Goal: Task Accomplishment & Management: Manage account settings

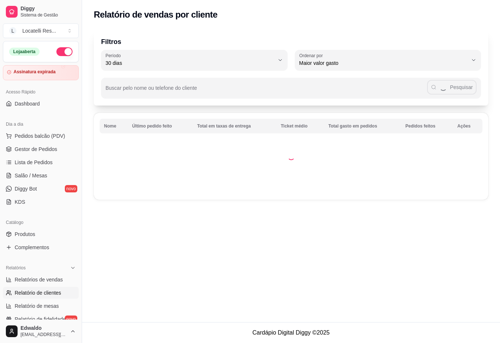
select select "30"
select select "HIGHEST_TOTAL_SPENT_WITH_ORDERS"
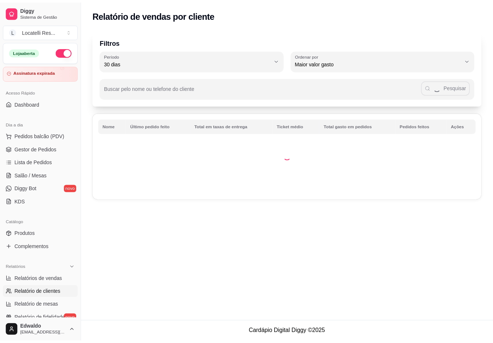
scroll to position [146, 0]
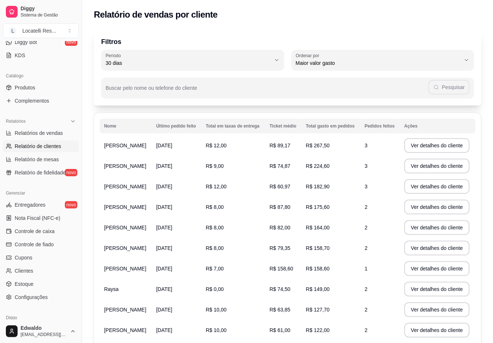
click at [132, 249] on span "[PERSON_NAME]" at bounding box center [125, 248] width 42 height 6
click at [374, 251] on td "2" at bounding box center [380, 248] width 40 height 21
click at [321, 248] on span "R$ 158,70" at bounding box center [318, 248] width 24 height 6
click at [34, 134] on span "Relatórios de vendas" at bounding box center [39, 132] width 48 height 7
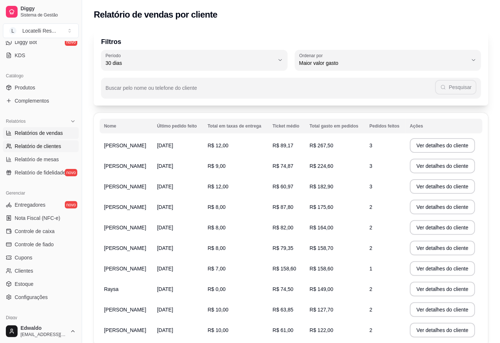
select select "ALL"
select select "0"
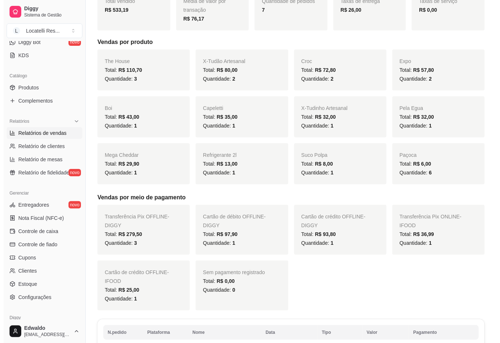
scroll to position [244, 0]
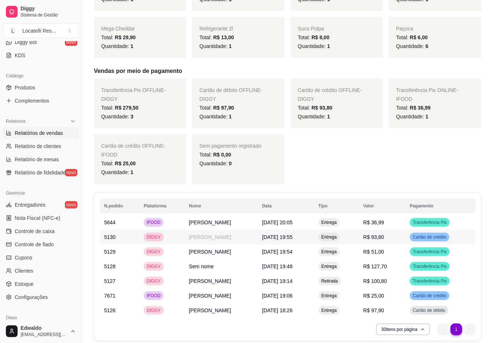
click at [206, 241] on td "[PERSON_NAME]" at bounding box center [220, 237] width 73 height 15
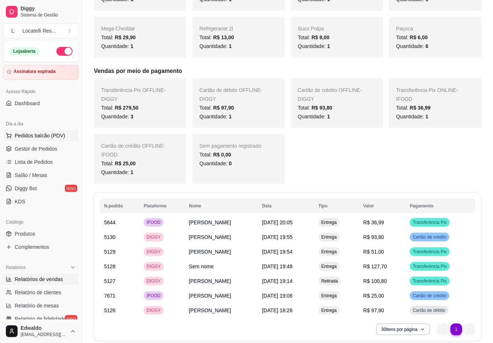
scroll to position [0, 0]
click at [32, 147] on span "Gestor de Pedidos" at bounding box center [36, 148] width 42 height 7
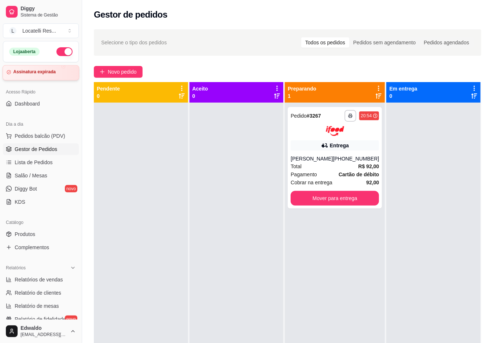
click at [34, 71] on article "Assinatura expirada" at bounding box center [34, 71] width 42 height 5
click at [25, 232] on span "Produtos" at bounding box center [25, 233] width 21 height 7
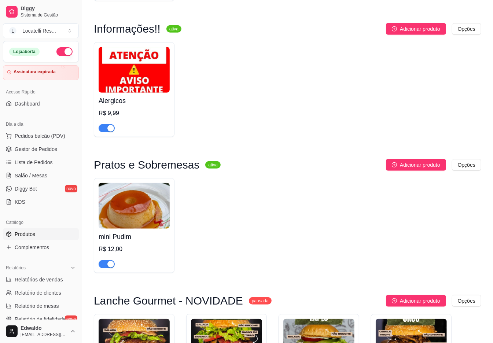
scroll to position [195, 0]
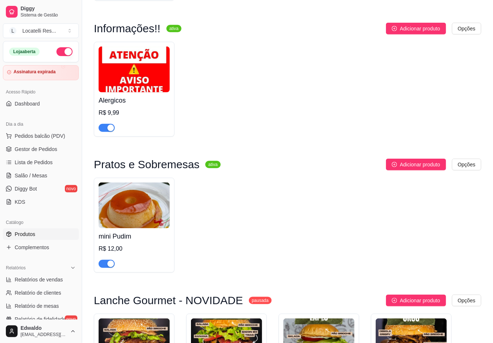
click at [107, 264] on div "button" at bounding box center [110, 263] width 7 height 7
click at [30, 148] on span "Gestor de Pedidos" at bounding box center [36, 148] width 42 height 7
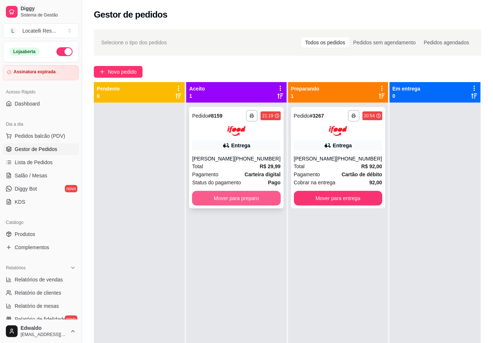
click at [236, 198] on button "Mover para preparo" at bounding box center [236, 198] width 88 height 15
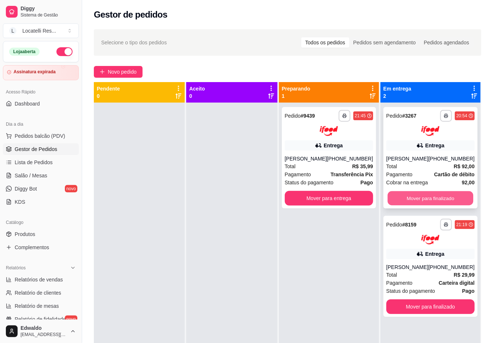
click at [431, 202] on button "Mover para finalizado" at bounding box center [430, 198] width 86 height 14
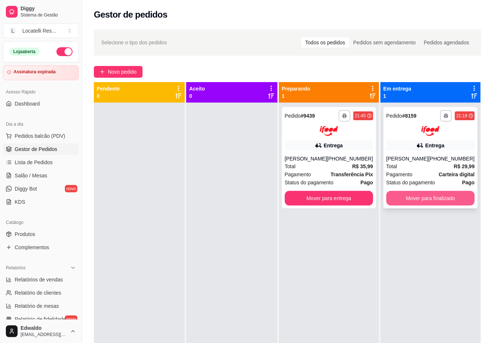
click at [429, 195] on button "Mover para finalizado" at bounding box center [430, 198] width 88 height 15
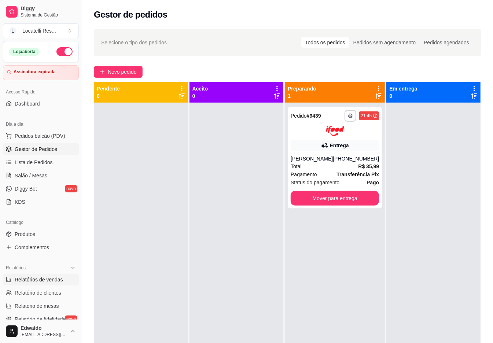
click at [45, 280] on span "Relatórios de vendas" at bounding box center [39, 279] width 48 height 7
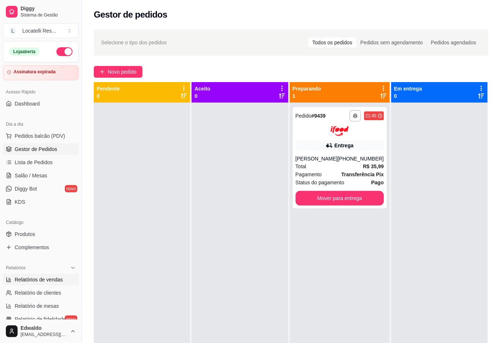
select select "ALL"
select select "0"
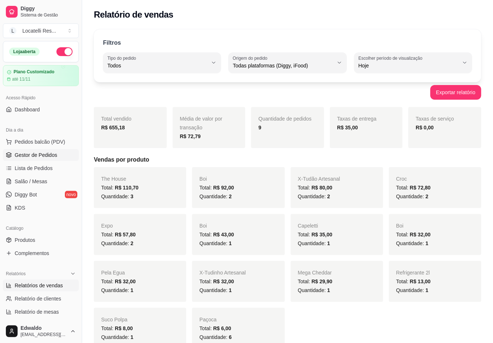
click at [21, 157] on span "Gestor de Pedidos" at bounding box center [36, 154] width 42 height 7
